Goal: Information Seeking & Learning: Check status

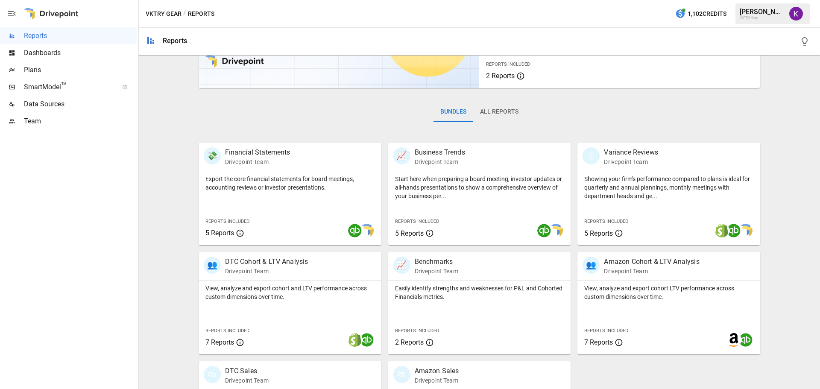
scroll to position [164, 0]
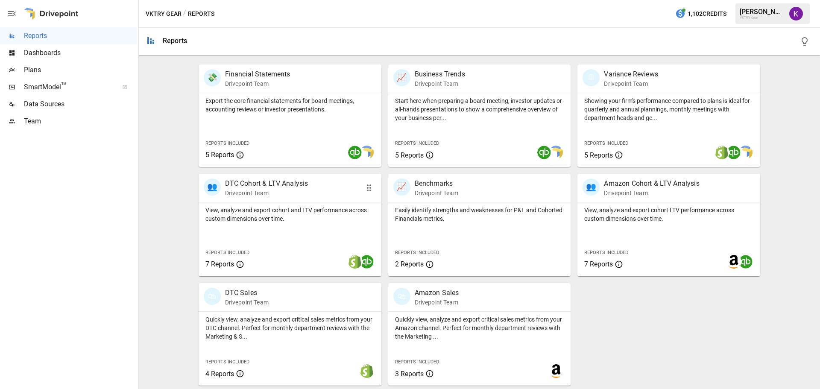
click at [328, 190] on div "👥 DTC Cohort & LTV Analysis Drivepoint Team" at bounding box center [276, 187] width 144 height 19
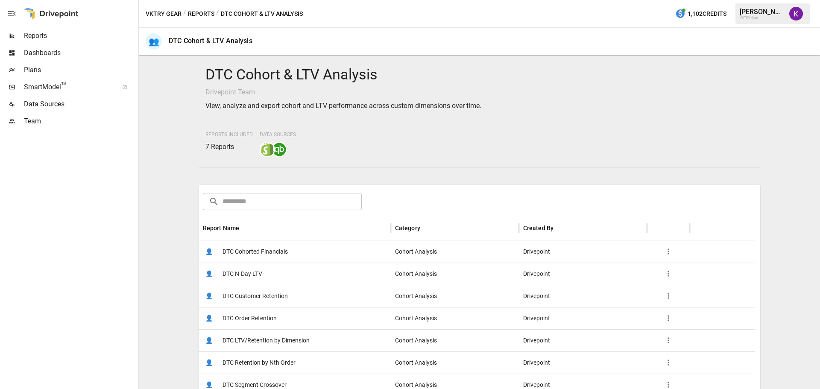
click at [301, 248] on div "👤 DTC Cohorted Financials" at bounding box center [295, 251] width 192 height 22
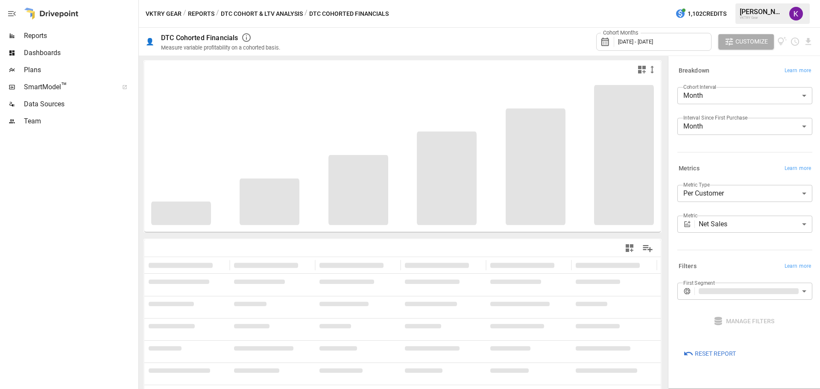
click at [661, 46] on div "Cohort Months [DATE] - [DATE]" at bounding box center [653, 42] width 115 height 18
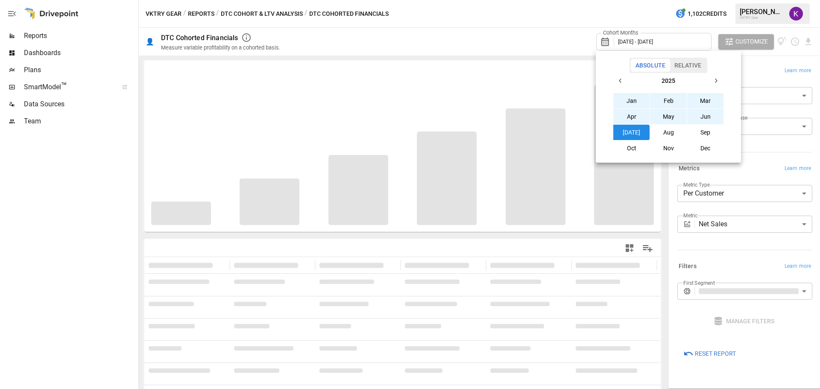
click at [561, 45] on div at bounding box center [410, 194] width 820 height 389
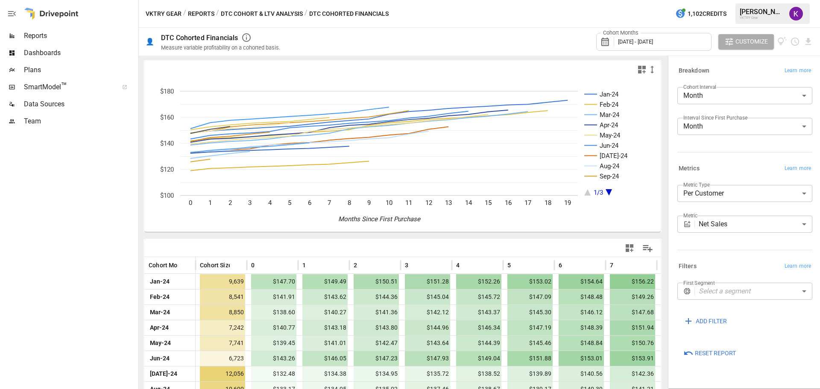
click at [653, 41] on span "[DATE] - [DATE]" at bounding box center [635, 41] width 35 height 6
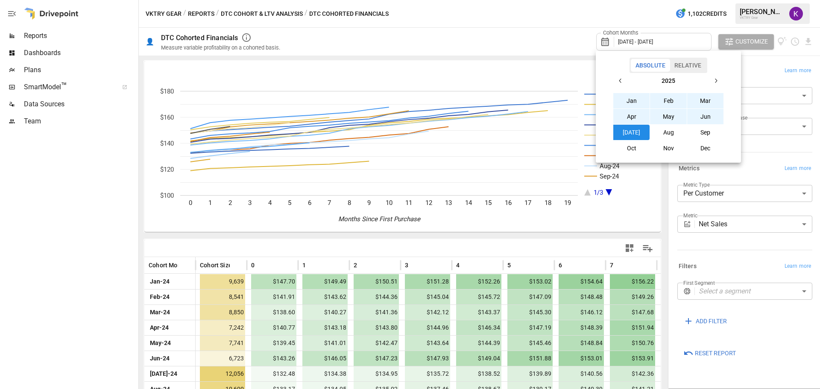
click at [665, 133] on button "Aug" at bounding box center [668, 132] width 37 height 15
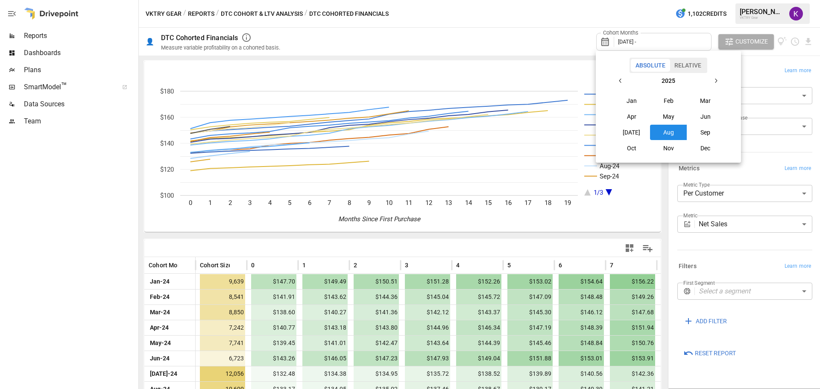
click at [574, 51] on div at bounding box center [410, 194] width 820 height 389
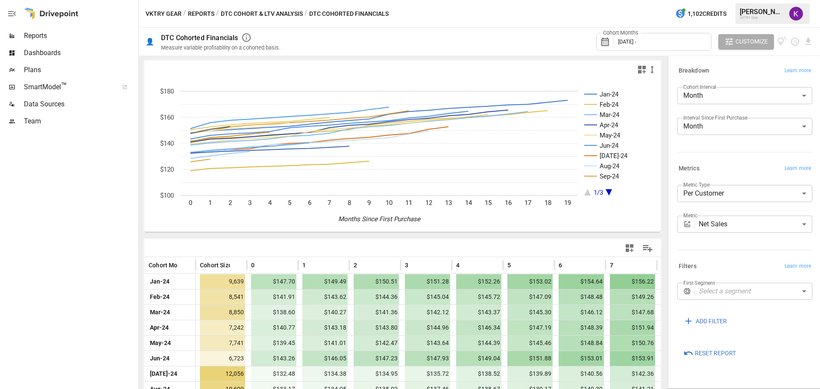
click at [662, 44] on div "Cohort Months [DATE] -" at bounding box center [653, 42] width 115 height 18
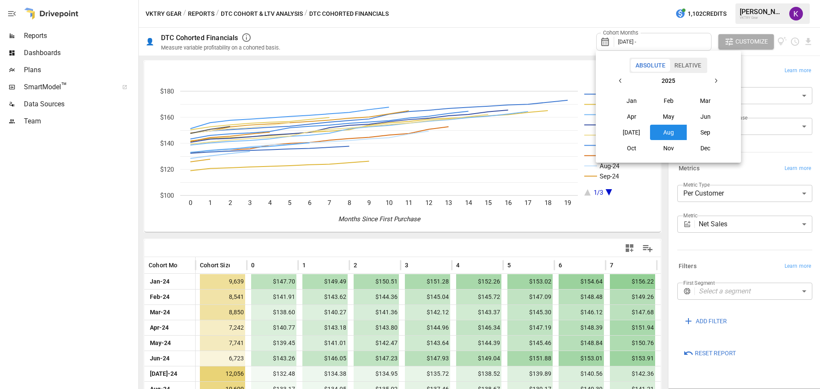
click at [668, 130] on button "Aug" at bounding box center [668, 132] width 37 height 15
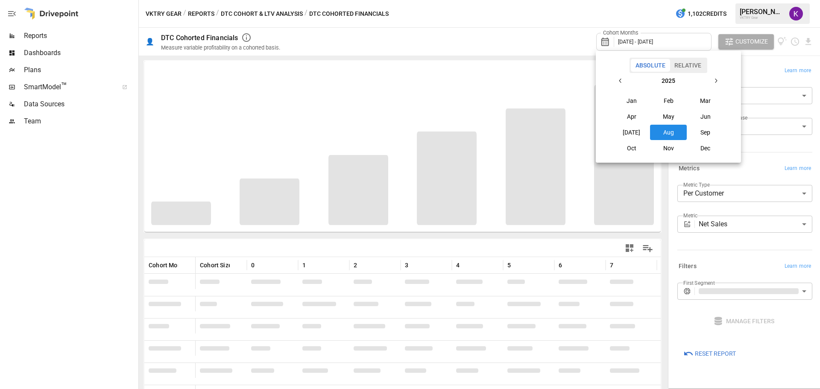
click at [570, 37] on div at bounding box center [410, 194] width 820 height 389
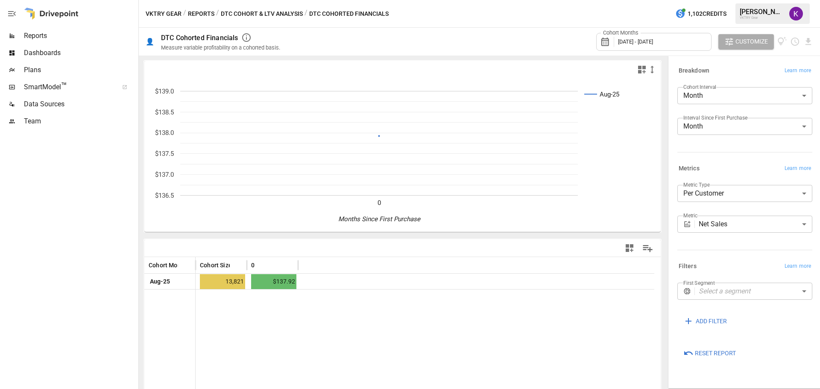
click at [199, 11] on button "Reports" at bounding box center [201, 14] width 26 height 11
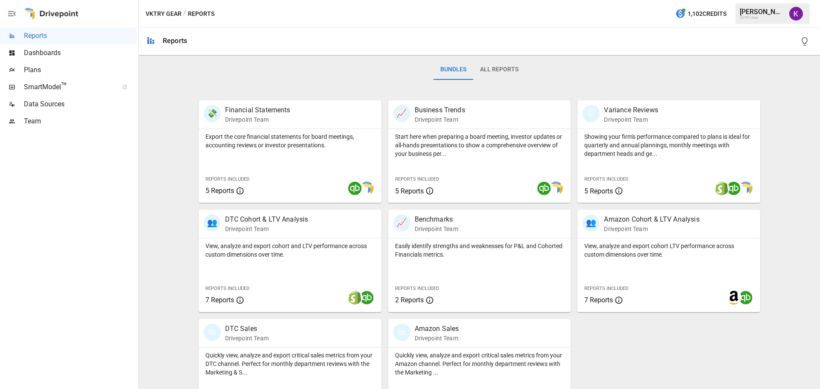
scroll to position [128, 0]
click at [639, 235] on div "👥 Amazon Cohort & LTV Analysis Drivepoint Team" at bounding box center [668, 223] width 183 height 28
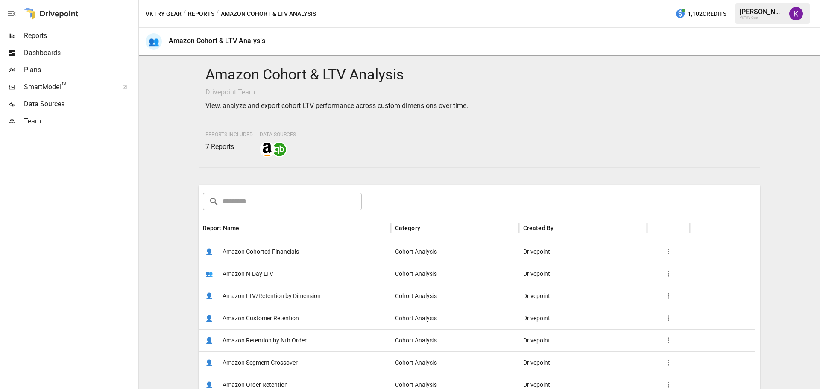
click at [330, 253] on div "👤 Amazon Cohorted Financials" at bounding box center [295, 251] width 192 height 22
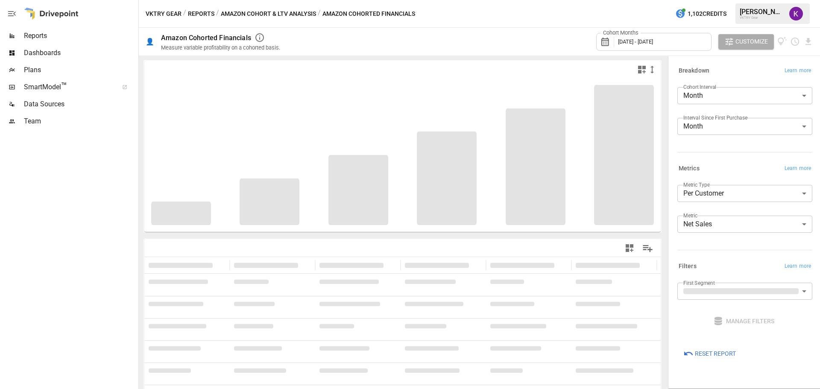
click at [653, 41] on span "[DATE] - [DATE]" at bounding box center [635, 41] width 35 height 6
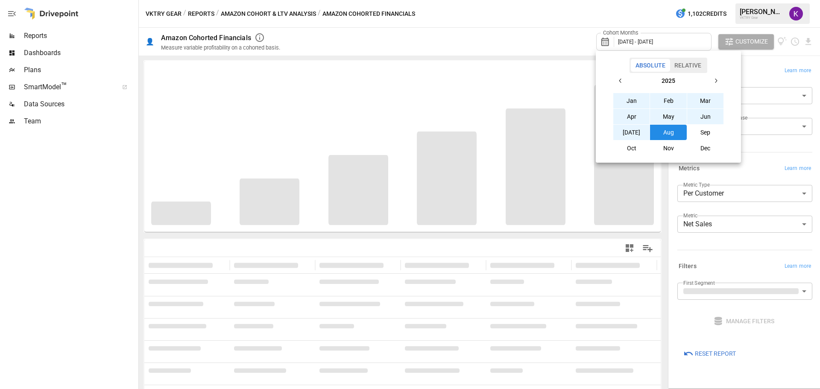
click at [543, 35] on div at bounding box center [410, 194] width 820 height 389
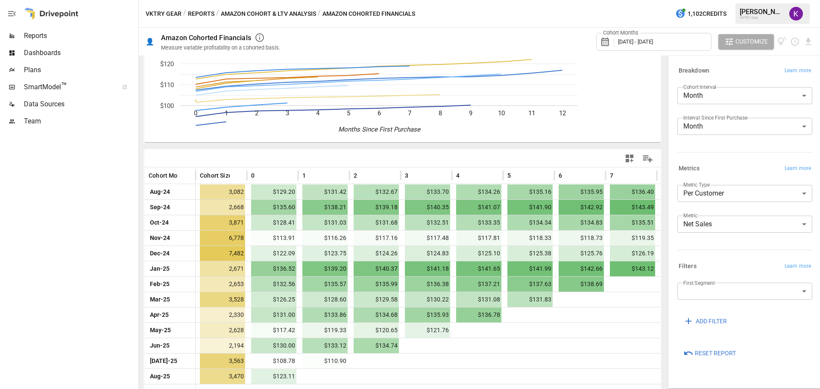
scroll to position [96, 0]
